Goal: Find specific page/section: Find specific page/section

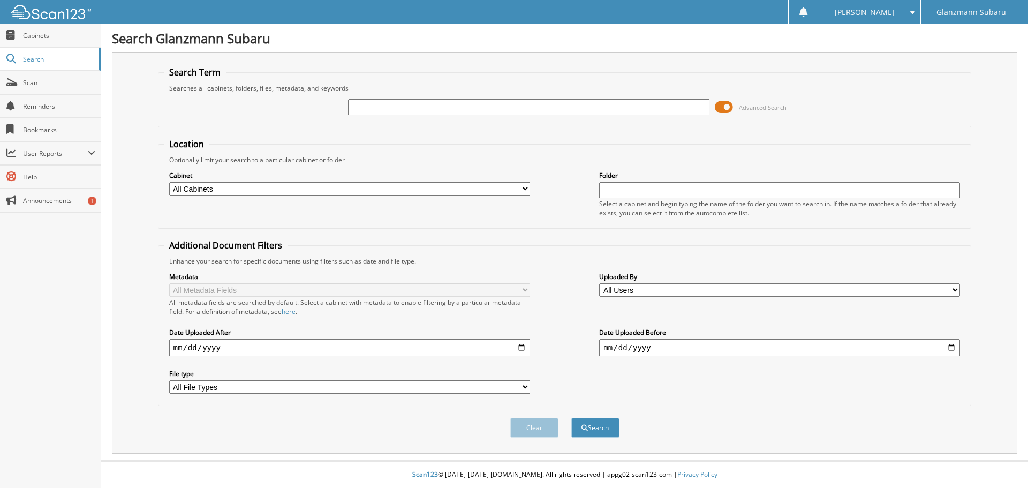
click at [727, 105] on span at bounding box center [724, 107] width 18 height 16
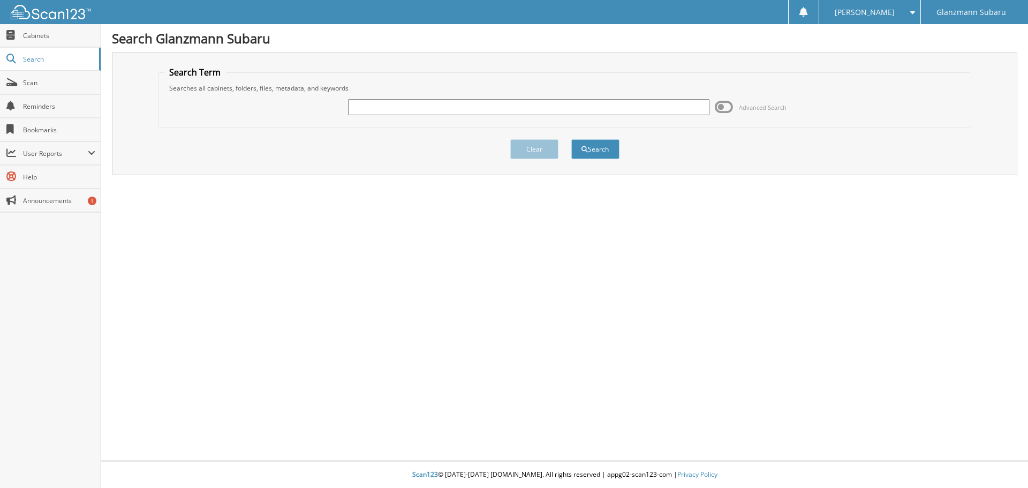
click at [428, 109] on input "text" at bounding box center [528, 107] width 361 height 16
type input "[PERSON_NAME]"
click at [571, 139] on button "Search" at bounding box center [595, 149] width 48 height 20
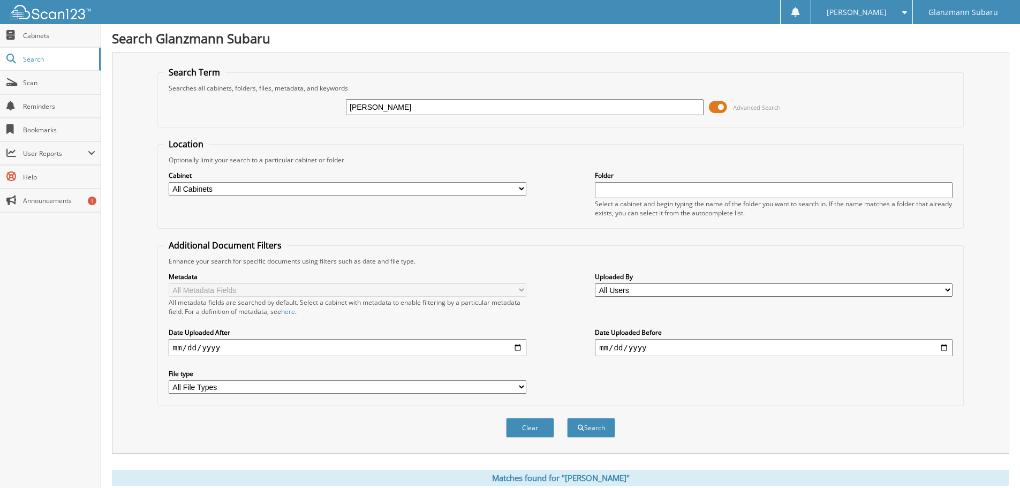
click at [722, 102] on span at bounding box center [718, 107] width 18 height 16
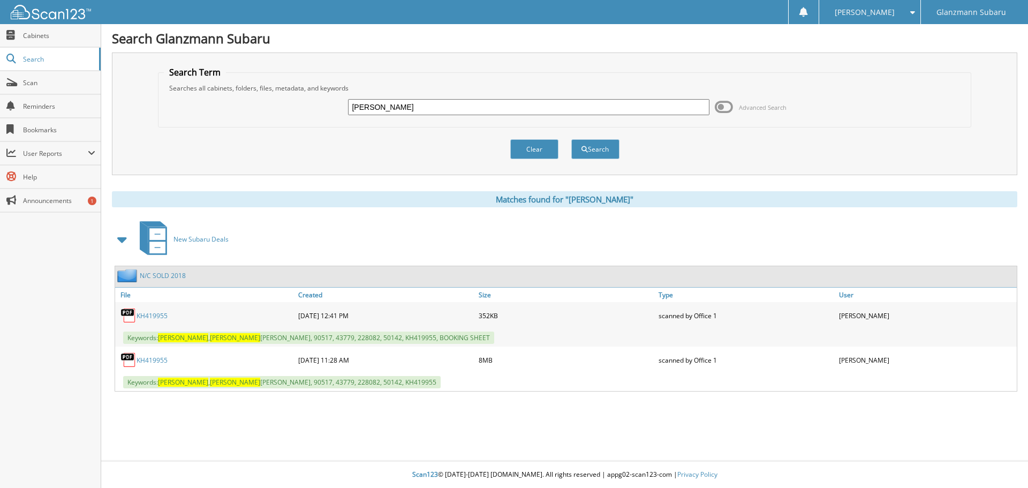
click at [154, 357] on link "KH419955" at bounding box center [151, 359] width 31 height 9
